Goal: Navigation & Orientation: Find specific page/section

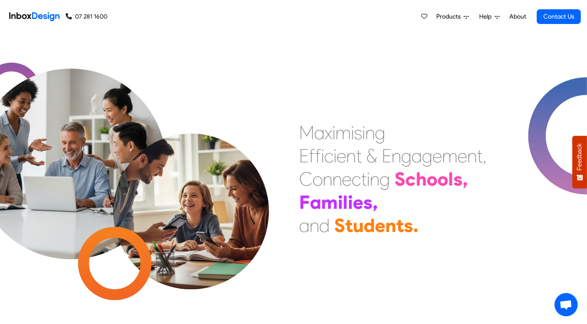
click at [464, 20] on span "Help" at bounding box center [449, 16] width 27 height 9
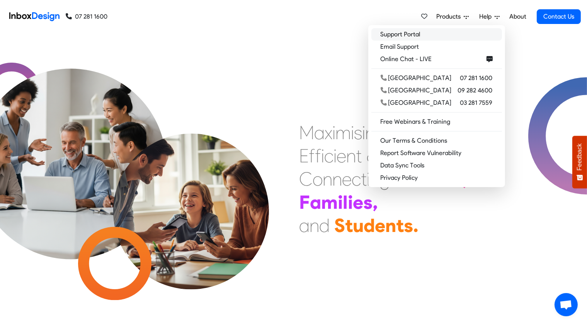
click at [441, 34] on link "Support Portal" at bounding box center [436, 34] width 131 height 12
click at [338, 114] on div "M a x i m i s i n g E f f i c i e n t & E n g a g e m e n t , C o n n e c t i n…" at bounding box center [293, 179] width 587 height 290
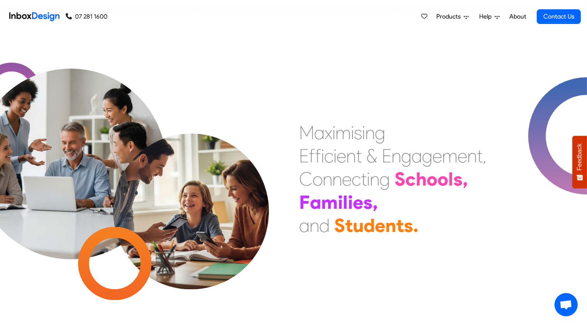
click at [464, 18] on span "Products" at bounding box center [449, 16] width 27 height 9
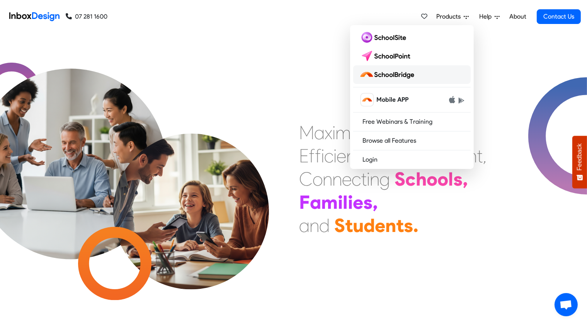
click at [395, 73] on img at bounding box center [388, 74] width 58 height 12
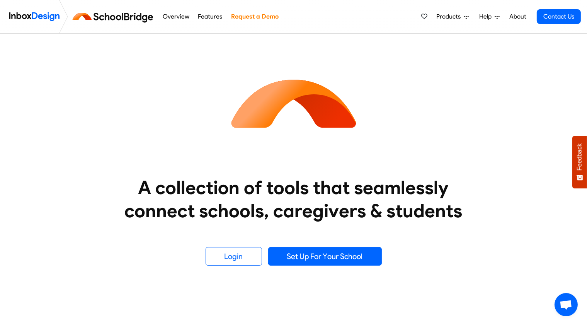
click at [175, 18] on link "Overview" at bounding box center [175, 16] width 31 height 15
